Goal: Transaction & Acquisition: Purchase product/service

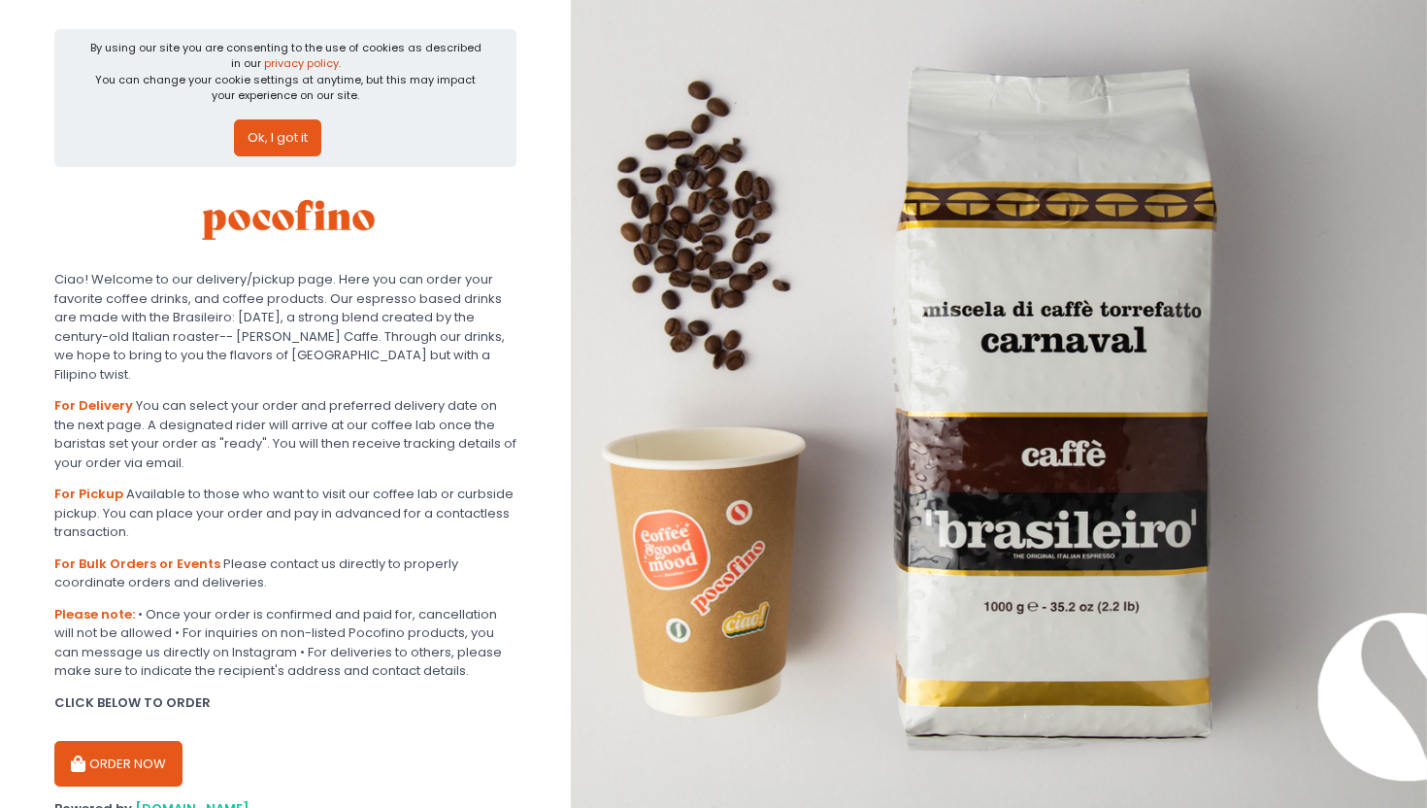
click at [150, 741] on button "ORDER NOW" at bounding box center [118, 764] width 128 height 47
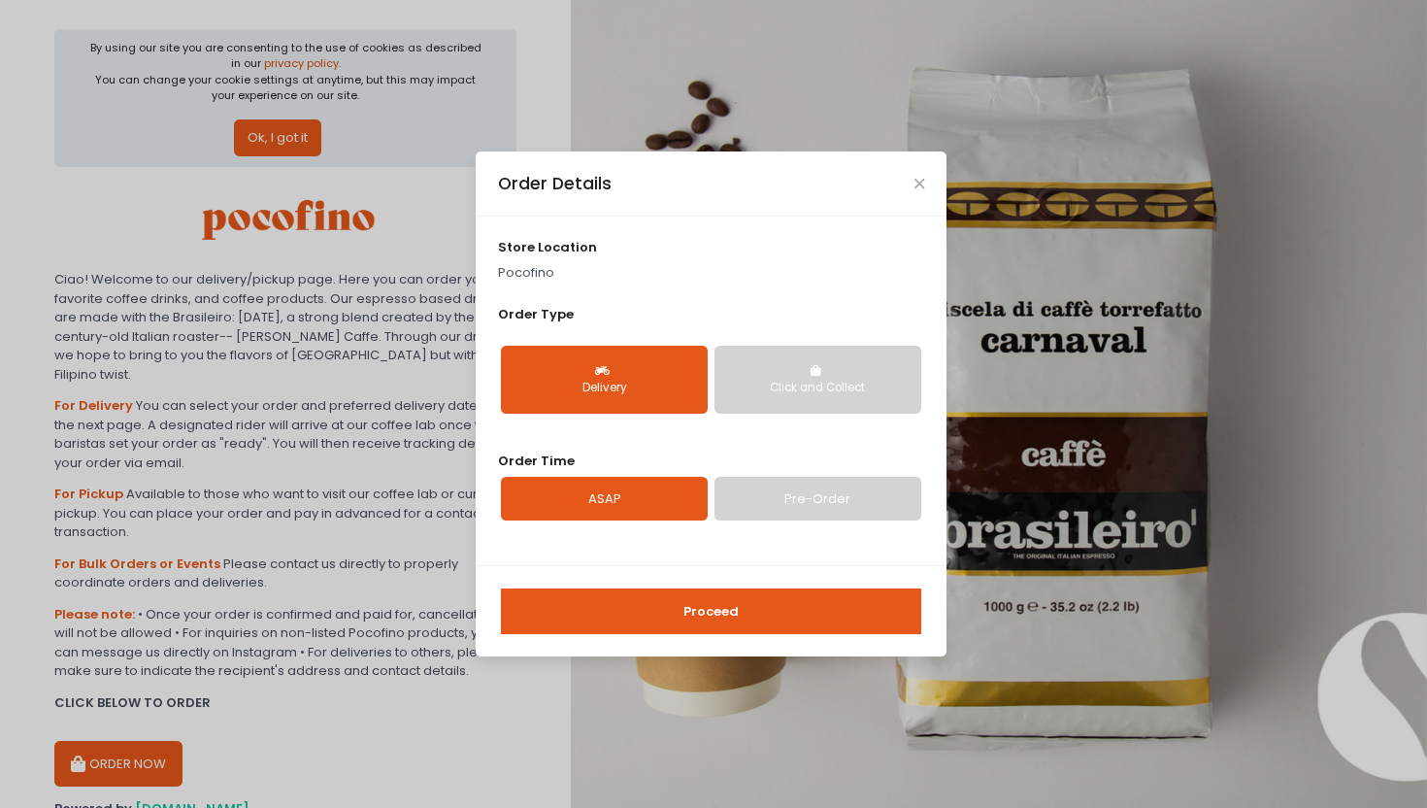
click at [741, 603] on button "Proceed" at bounding box center [711, 611] width 420 height 47
